Goal: Communication & Community: Answer question/provide support

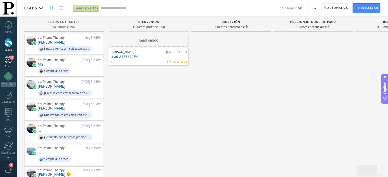
click at [8, 62] on div "10" at bounding box center [8, 59] width 8 height 7
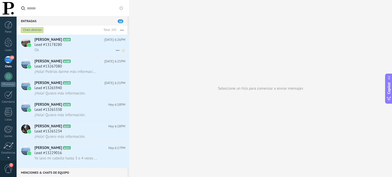
click at [73, 51] on div "Ok" at bounding box center [79, 49] width 91 height 5
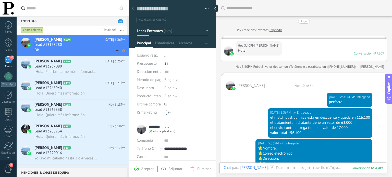
scroll to position [282, 0]
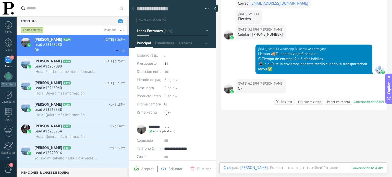
click at [117, 51] on icon at bounding box center [118, 50] width 6 height 6
click at [124, 56] on span "[PERSON_NAME] respondió" at bounding box center [145, 53] width 45 height 10
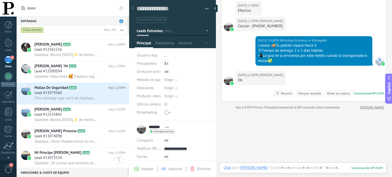
scroll to position [1189, 0]
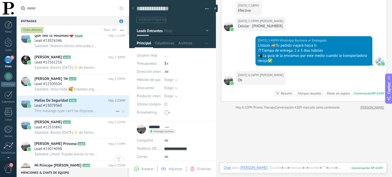
click at [83, 106] on div "Lead #13079360" at bounding box center [79, 105] width 91 height 5
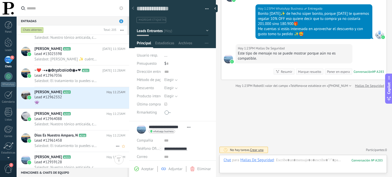
scroll to position [2010, 0]
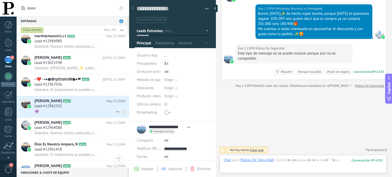
click at [91, 111] on div "👾" at bounding box center [79, 111] width 91 height 5
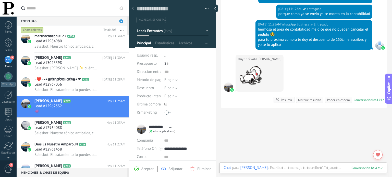
scroll to position [256, 0]
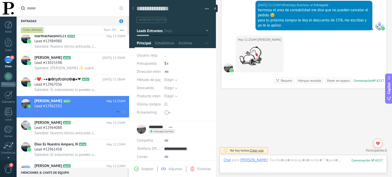
click at [115, 114] on icon at bounding box center [118, 112] width 6 height 6
click at [123, 116] on span "[PERSON_NAME] respondió" at bounding box center [145, 117] width 45 height 10
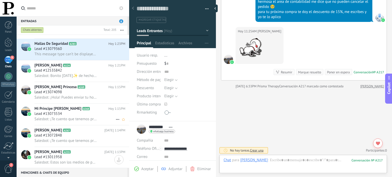
scroll to position [1202, 0]
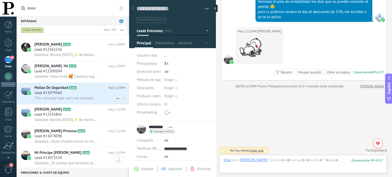
click at [116, 99] on use at bounding box center [117, 99] width 3 height 1
click at [104, 96] on div at bounding box center [196, 88] width 392 height 177
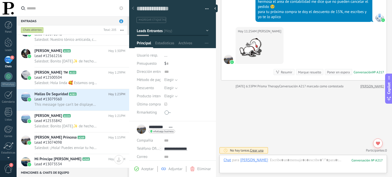
scroll to position [1195, 0]
click at [92, 101] on div "Lead #13079360" at bounding box center [79, 99] width 91 height 5
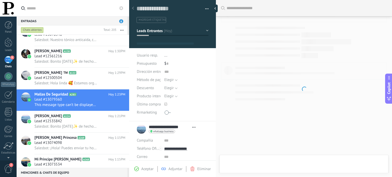
scroll to position [25, 0]
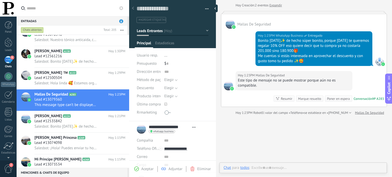
type textarea "**********"
click at [267, 82] on div "Este tipo de mensaje no se puede mostrar porque aún no es compatible." at bounding box center [294, 83] width 112 height 10
click at [270, 80] on div "Este tipo de mensaje no se puede mostrar porque aún no es compatible." at bounding box center [294, 83] width 112 height 10
click at [271, 75] on span "Mallas De Seguridad" at bounding box center [270, 75] width 29 height 5
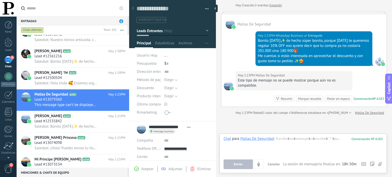
drag, startPoint x: 280, startPoint y: 137, endPoint x: 236, endPoint y: 141, distance: 44.3
click at [236, 141] on div "Chat para Mallas De Seguridad : 283" at bounding box center [303, 146] width 159 height 19
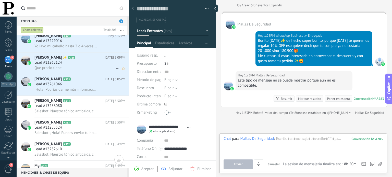
scroll to position [0, 0]
